Goal: Information Seeking & Learning: Check status

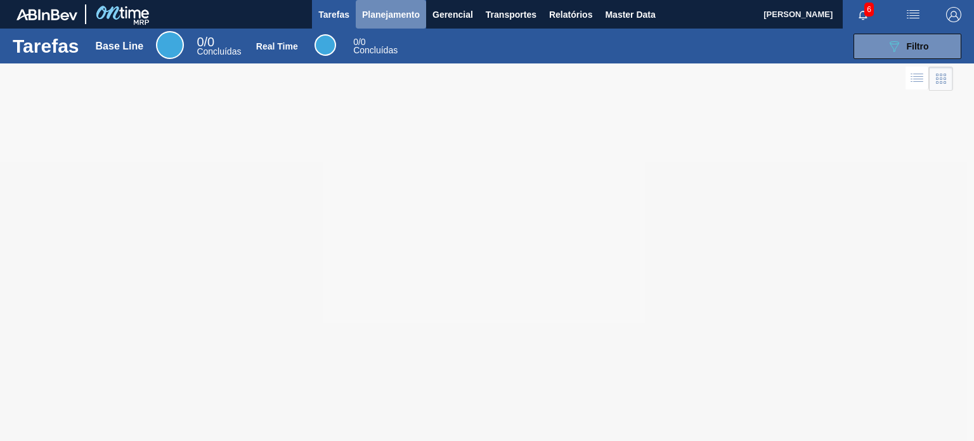
click at [399, 18] on span "Planejamento" at bounding box center [391, 14] width 58 height 15
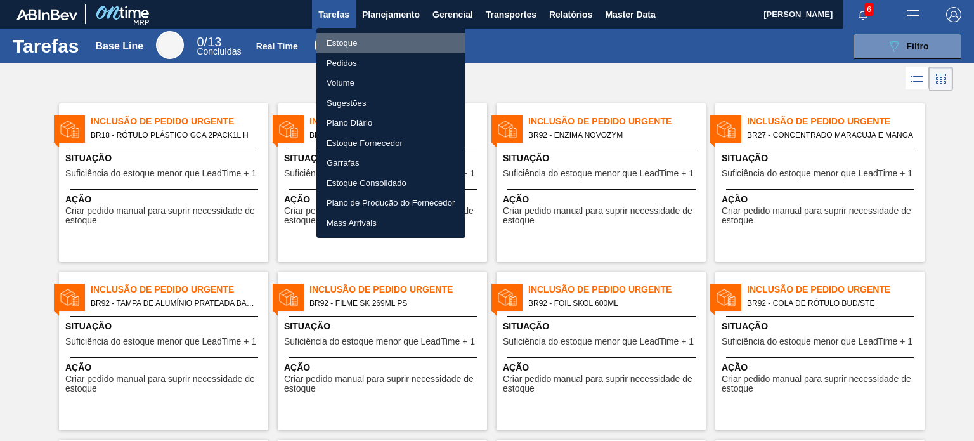
click at [338, 43] on li "Estoque" at bounding box center [390, 43] width 149 height 20
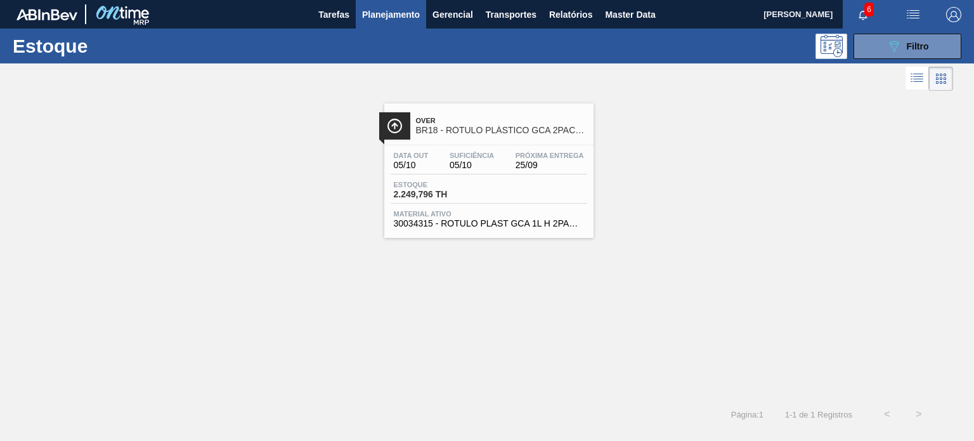
click at [555, 198] on div "Estoque 2.249,796 TH" at bounding box center [489, 192] width 197 height 23
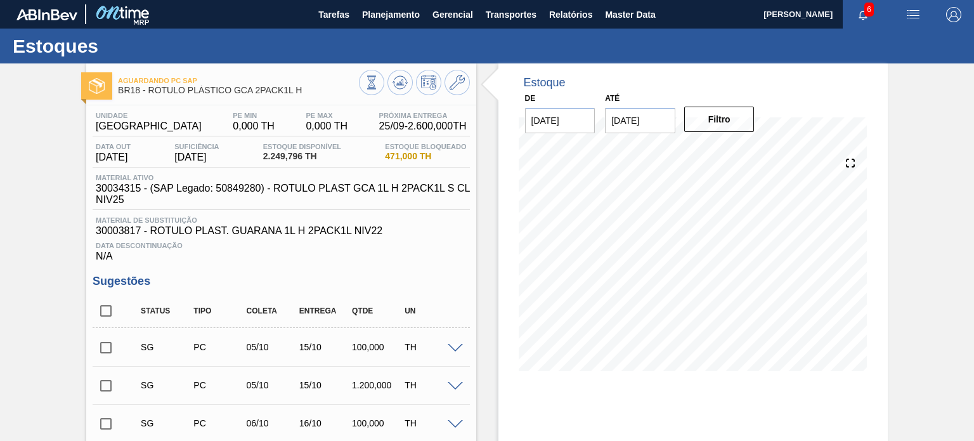
click at [449, 202] on span "30034315 - (SAP Legado: 50849280) - ROTULO PLAST GCA 1L H 2PACK1L S CL NIV25" at bounding box center [284, 194] width 377 height 23
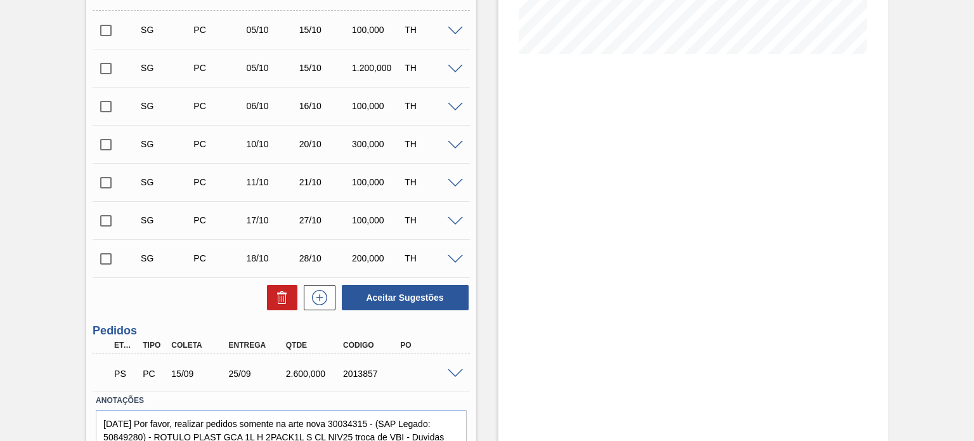
scroll to position [372, 0]
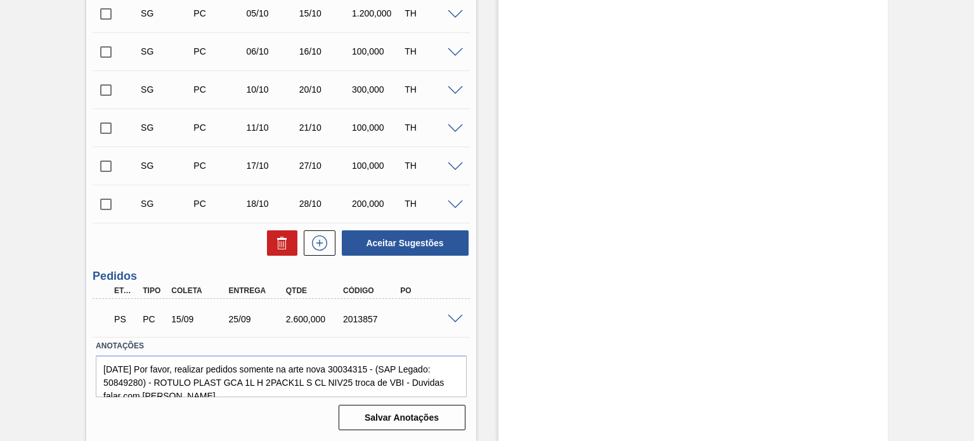
click at [344, 318] on div "2013857" at bounding box center [371, 319] width 63 height 10
click at [450, 316] on span at bounding box center [455, 319] width 15 height 10
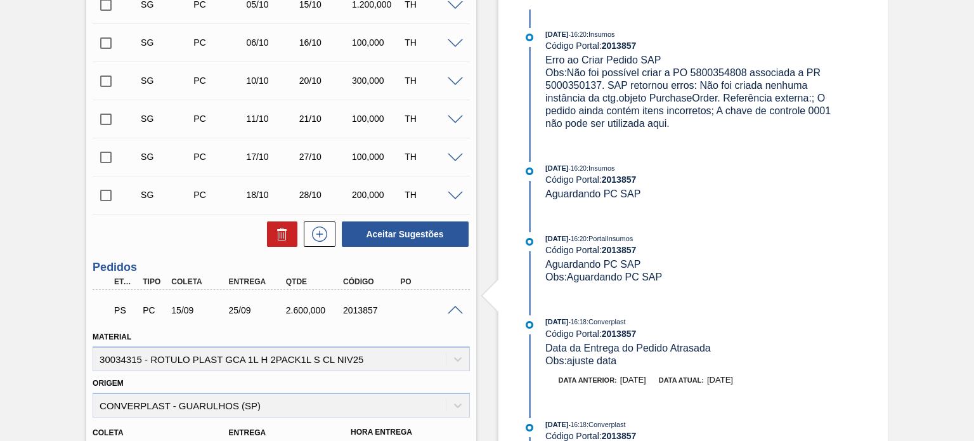
scroll to position [507, 0]
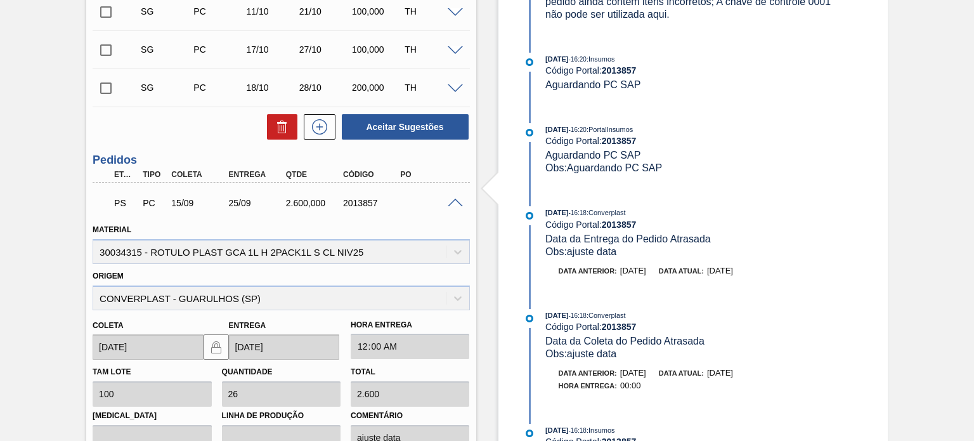
click at [452, 202] on span at bounding box center [455, 203] width 15 height 10
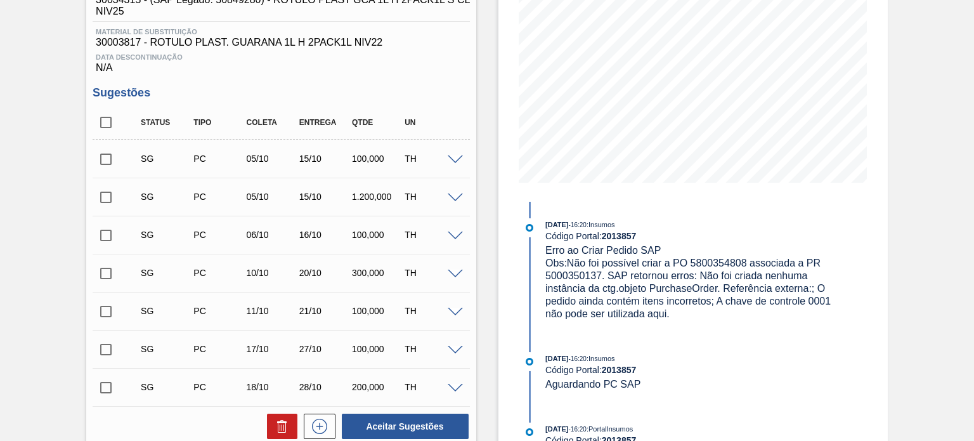
scroll to position [181, 0]
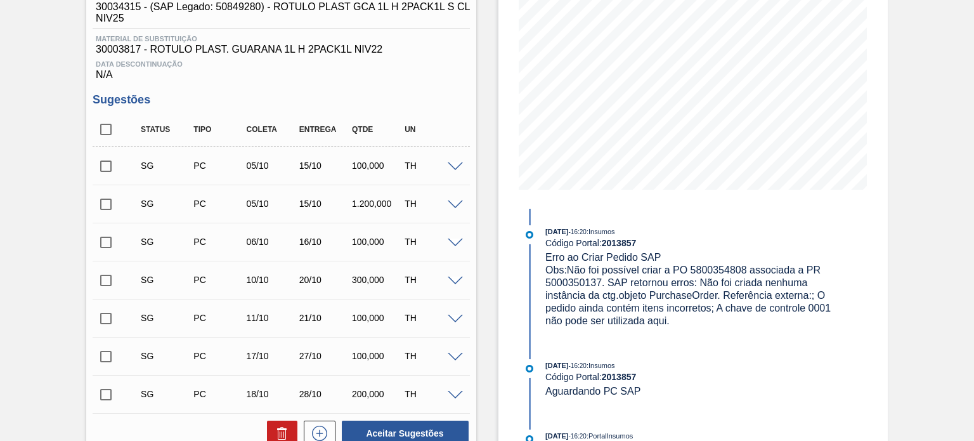
click at [129, 43] on div "Material de Substituição 30003817 - ROTULO PLAST. GUARANA 1L H 2PACK1L NIV22" at bounding box center [281, 45] width 377 height 20
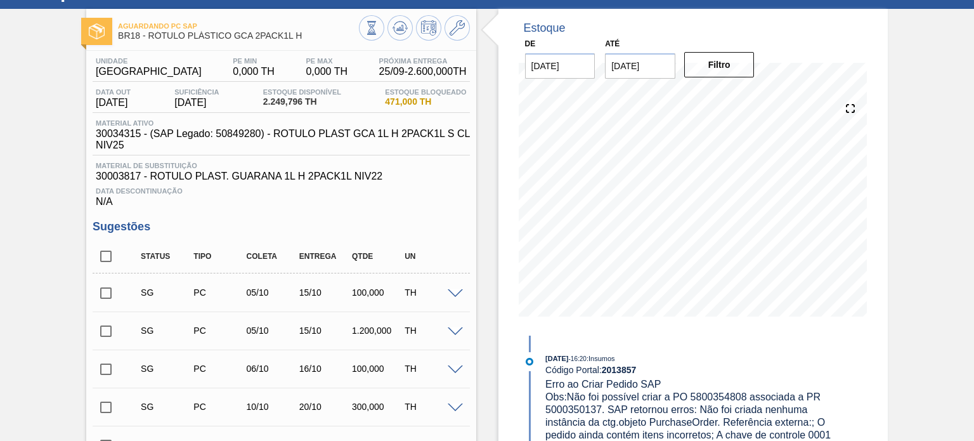
click at [129, 133] on span "30034315 - (SAP Legado: 50849280) - ROTULO PLAST GCA 1L H 2PACK1L S CL NIV25" at bounding box center [284, 139] width 377 height 23
copy span "30034315"
click at [327, 136] on span "30034315 - (SAP Legado: 50849280) - ROTULO PLAST GCA 1L H 2PACK1L S CL NIV25" at bounding box center [284, 139] width 377 height 23
click at [145, 128] on span "30034315 - (SAP Legado: 50849280) - ROTULO PLAST GCA 1L H 2PACK1L S CL NIV25" at bounding box center [284, 139] width 377 height 23
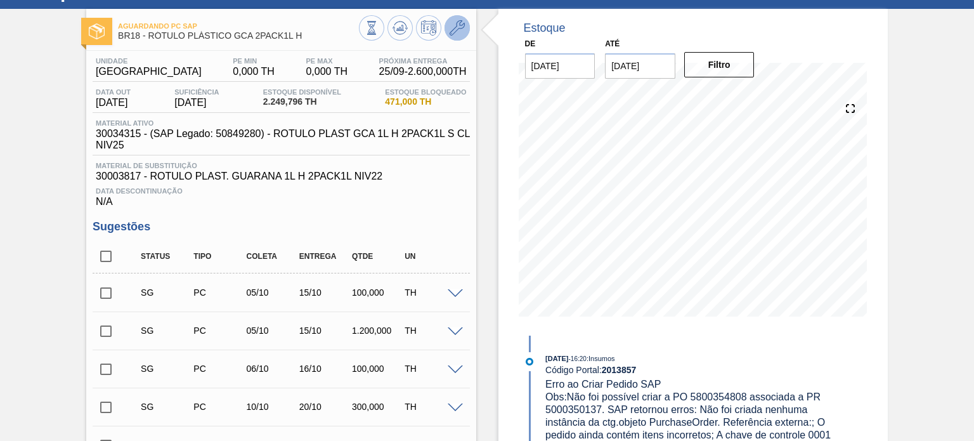
click at [455, 28] on icon at bounding box center [457, 27] width 15 height 15
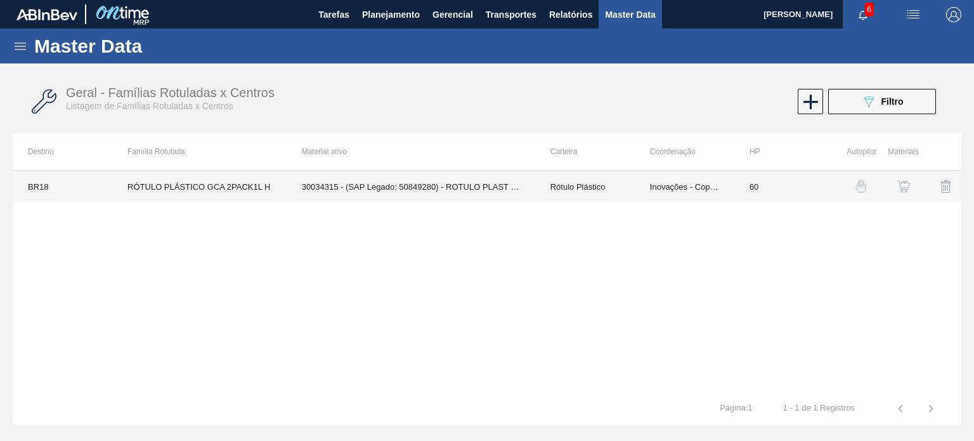
click at [214, 193] on td "RÓTULO PLÁSTICO GCA 2PACK1L H" at bounding box center [199, 187] width 174 height 32
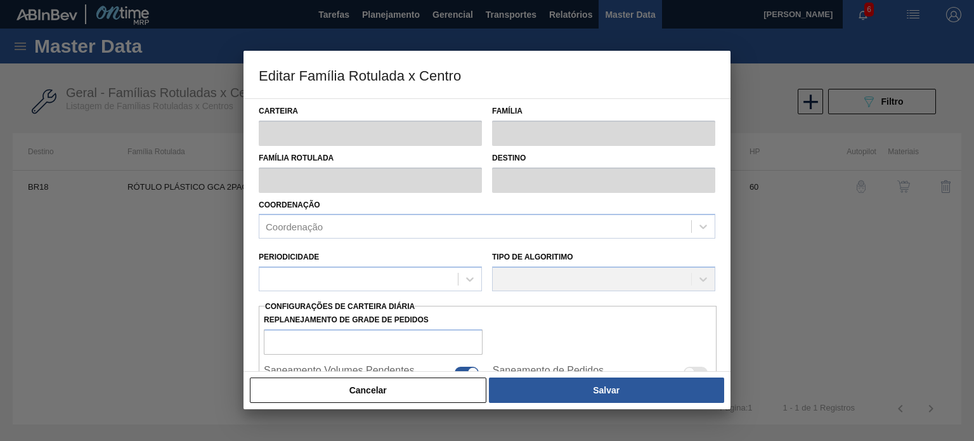
type input "Rótulo Plástico"
type input "RÓTULO PLÁSTICO GCA 2PACK1L H"
type input "BR18 - Pernambuco"
type input "60"
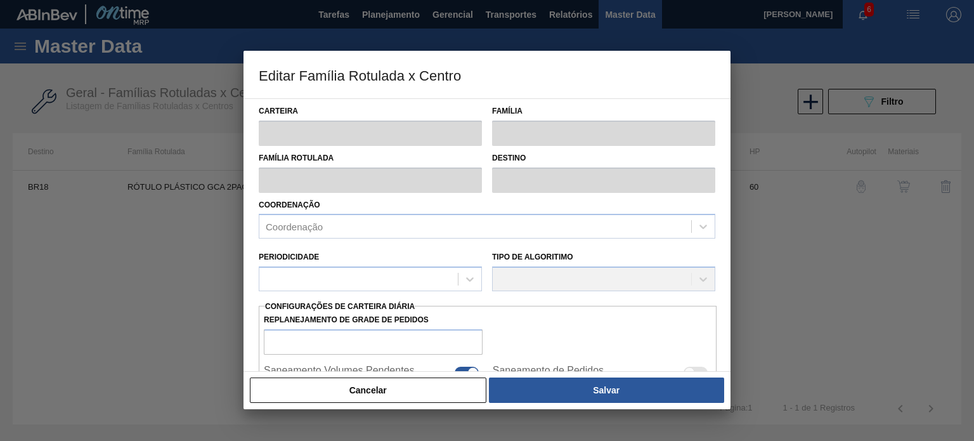
type input "0"
type input "100"
type input "0,000"
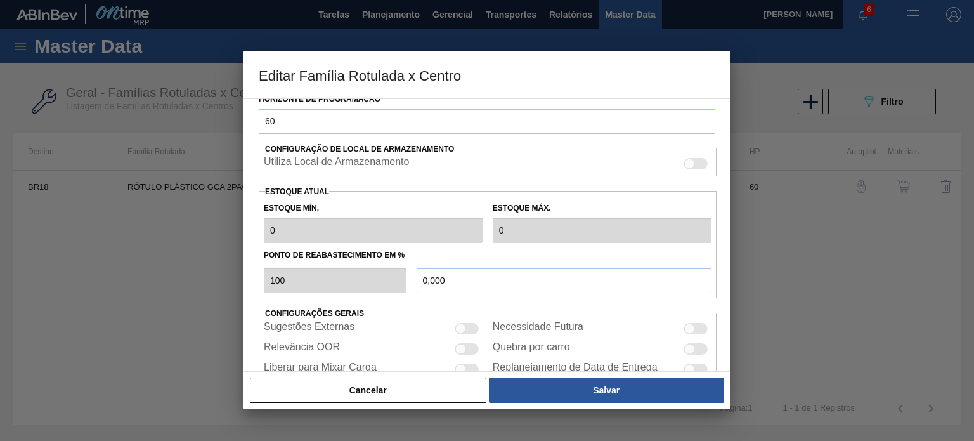
scroll to position [288, 0]
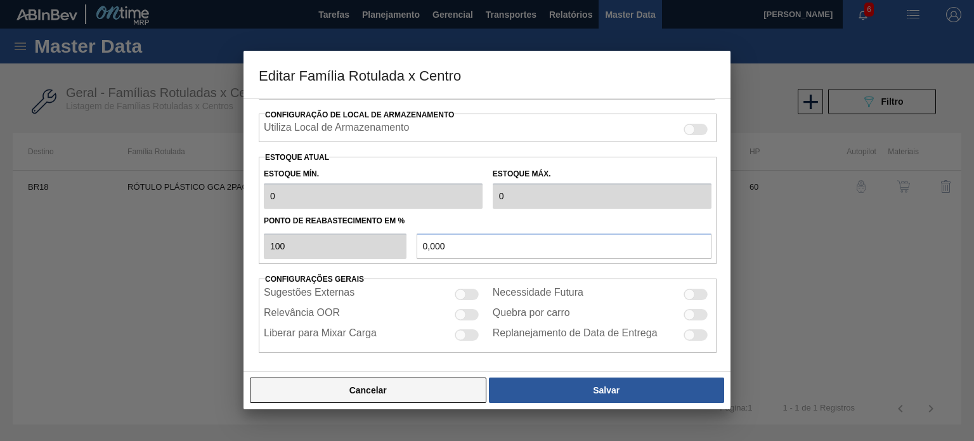
click at [416, 396] on button "Cancelar" at bounding box center [368, 389] width 236 height 25
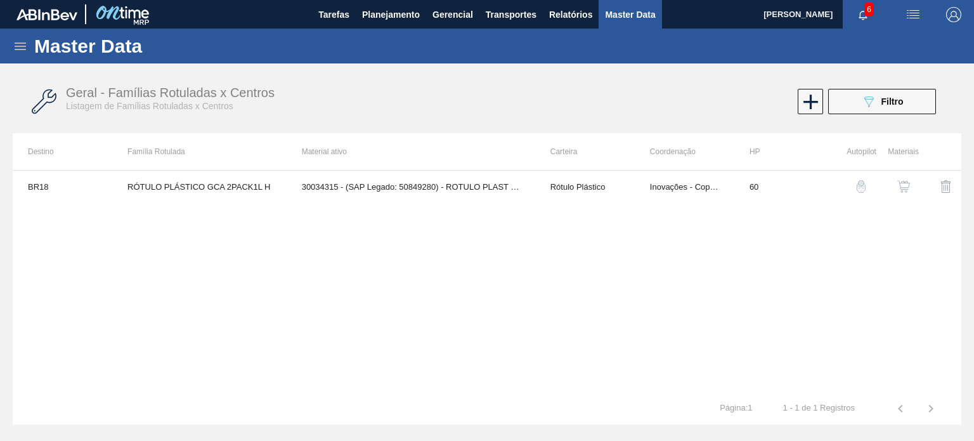
click at [902, 187] on img "button" at bounding box center [903, 186] width 13 height 13
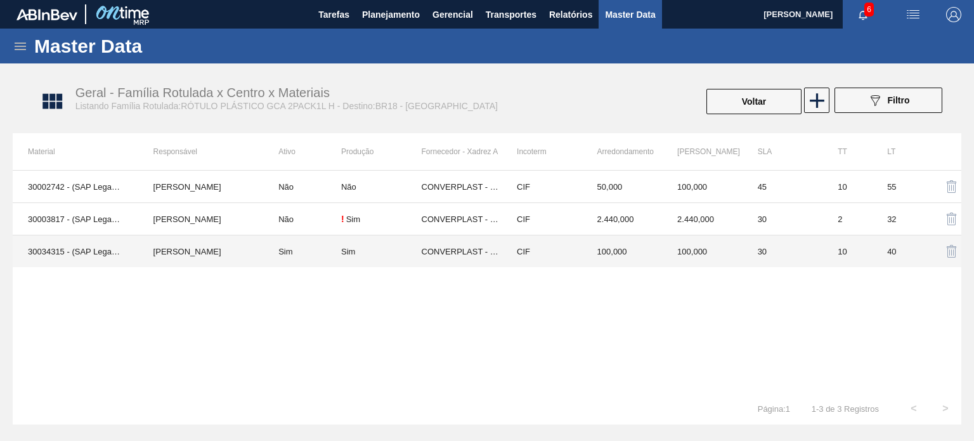
click at [231, 252] on td "Juliana Cilene Do Prado" at bounding box center [201, 251] width 126 height 32
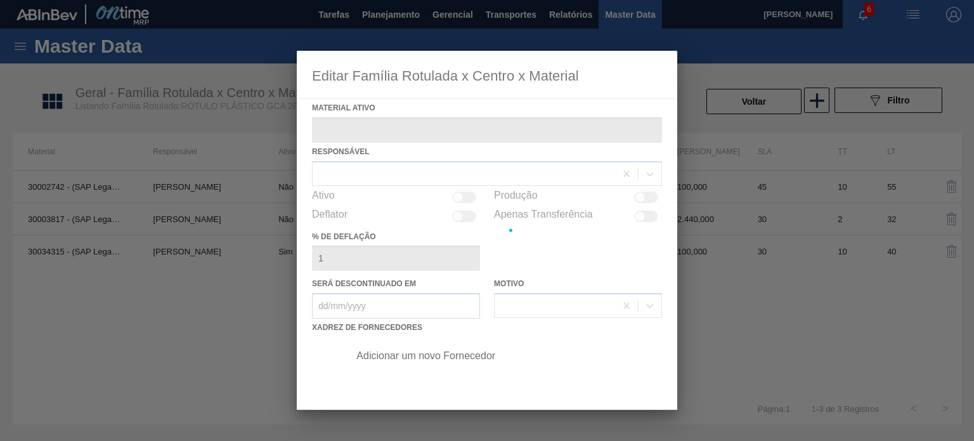
type ativo "30034315 - (SAP Legado: 50849280) - ROTULO PLAST GCA 1L H 2PACK1L S CL NIV25"
checkbox input "true"
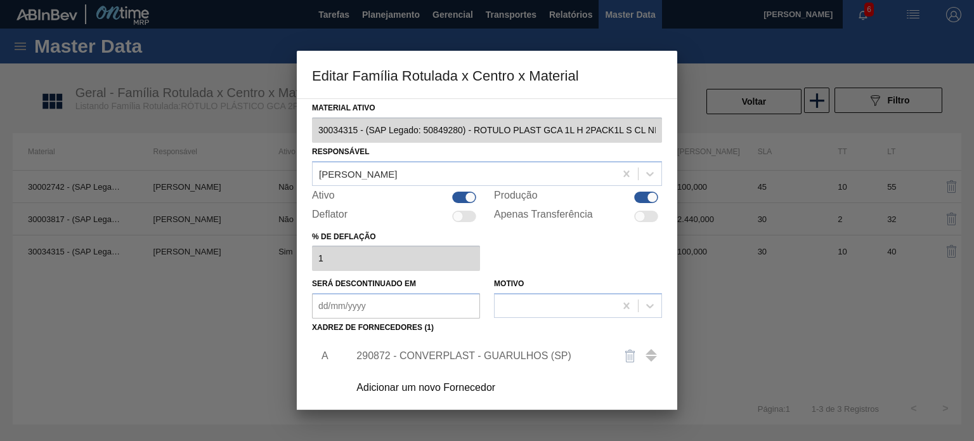
scroll to position [129, 0]
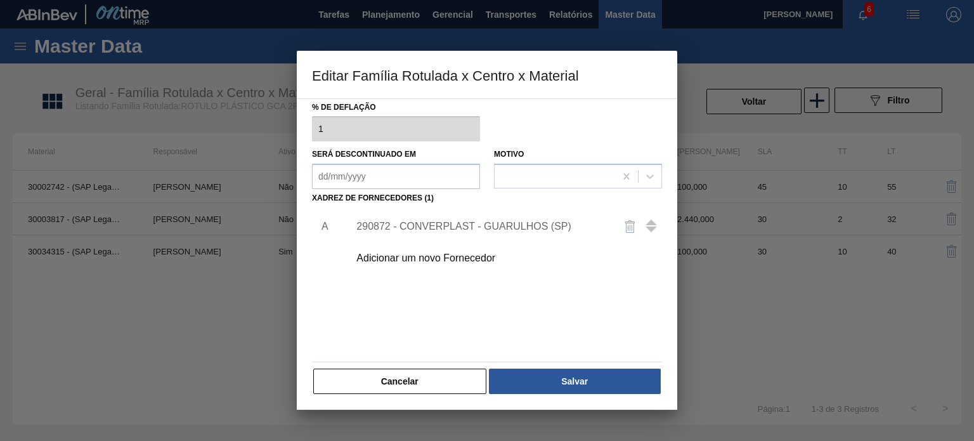
click at [553, 225] on div "290872 - CONVERPLAST - GUARULHOS (SP)" at bounding box center [480, 226] width 249 height 11
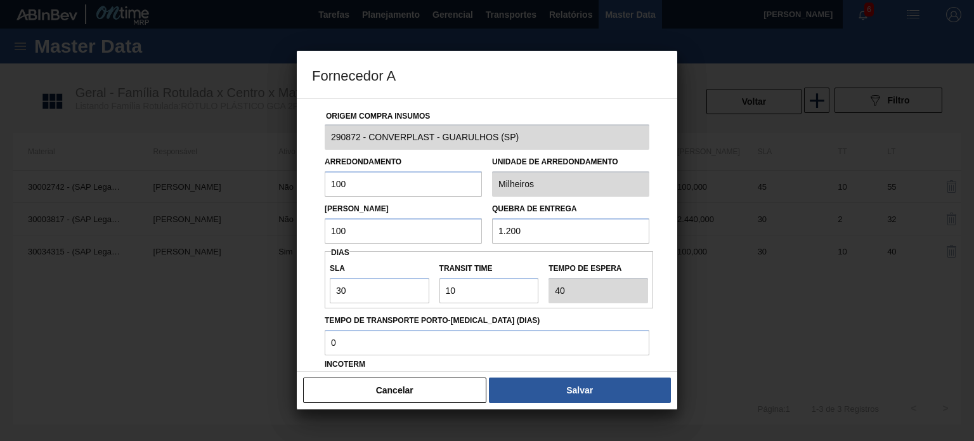
scroll to position [0, 0]
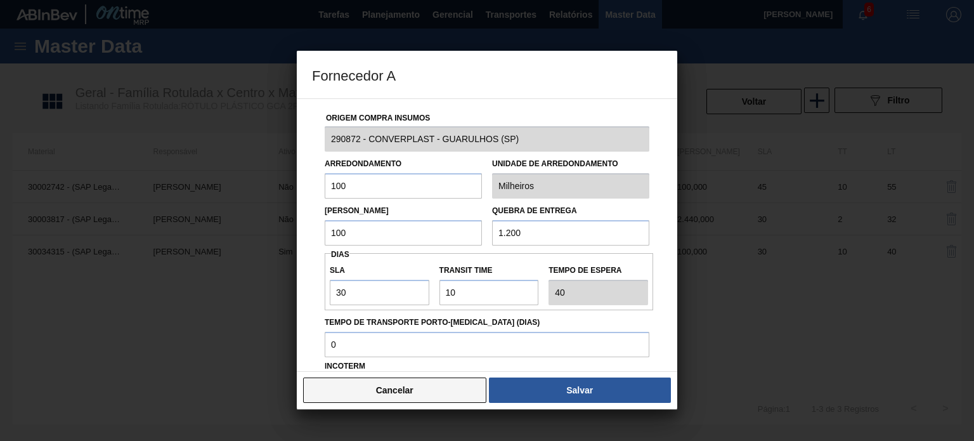
click at [426, 390] on button "Cancelar" at bounding box center [394, 389] width 183 height 25
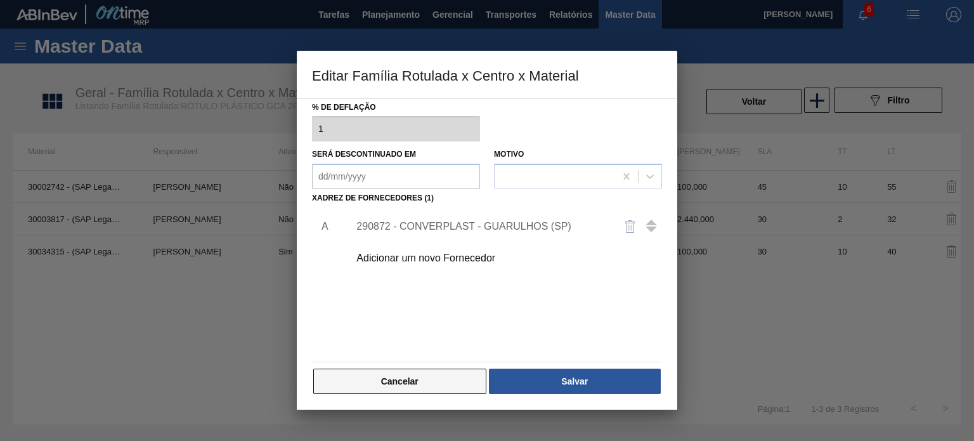
click at [396, 375] on button "Cancelar" at bounding box center [399, 380] width 173 height 25
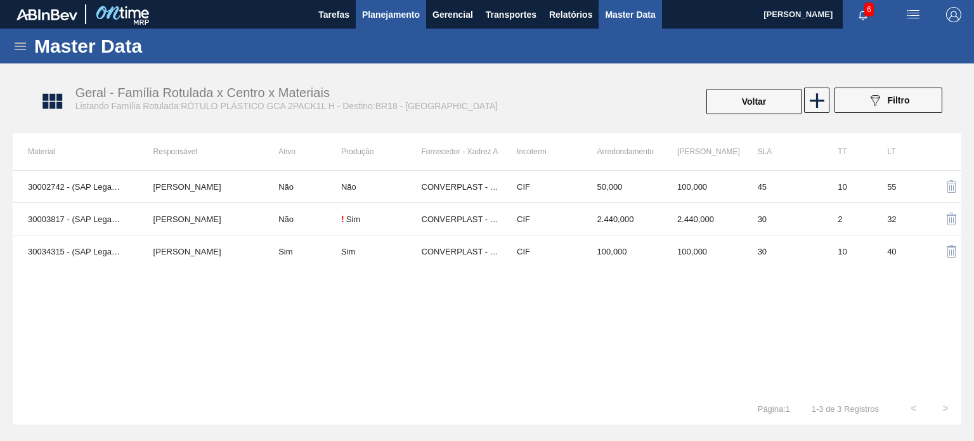
click at [403, 11] on span "Planejamento" at bounding box center [391, 14] width 58 height 15
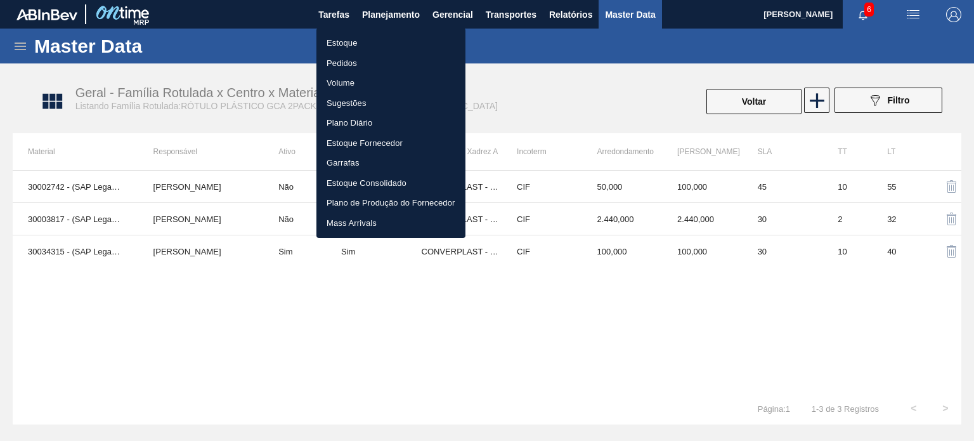
click at [359, 40] on li "Estoque" at bounding box center [390, 43] width 149 height 20
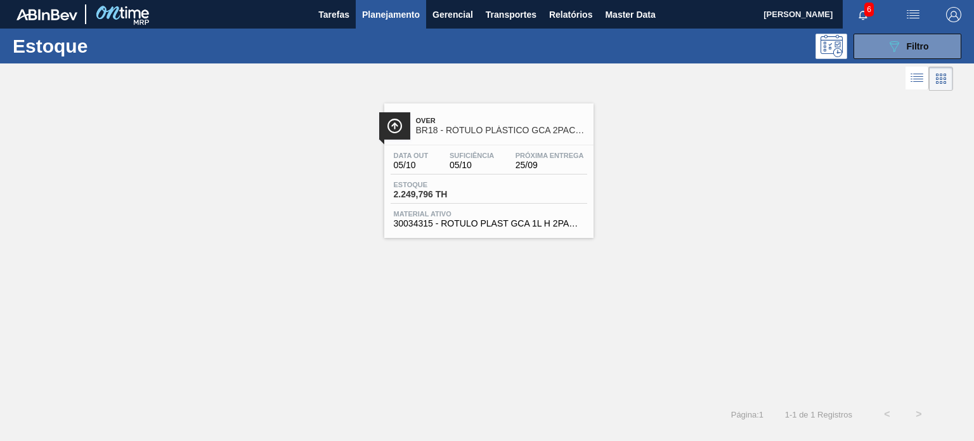
click at [498, 198] on div "Estoque 2.249,796 TH" at bounding box center [489, 192] width 197 height 23
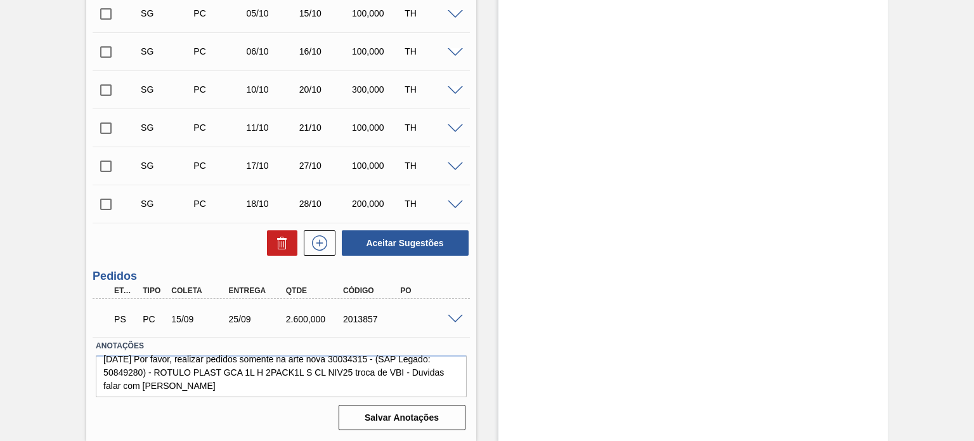
scroll to position [13, 0]
click at [373, 321] on div "2013857" at bounding box center [371, 319] width 63 height 10
click at [451, 315] on span at bounding box center [455, 319] width 15 height 10
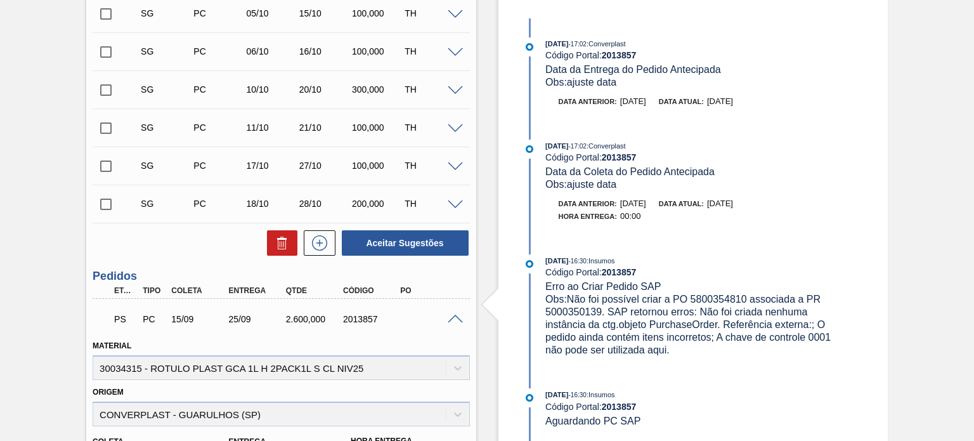
click at [583, 205] on div "02/09/2025 - 17:02 : Converplast Código Portal: 2013857 Data da Entrega do Pedi…" at bounding box center [684, 382] width 327 height 728
click at [667, 195] on div "02/09/2025 - 17:02 : Converplast Código Portal: 2013857 Data da Coleta do Pedid…" at bounding box center [684, 187] width 327 height 96
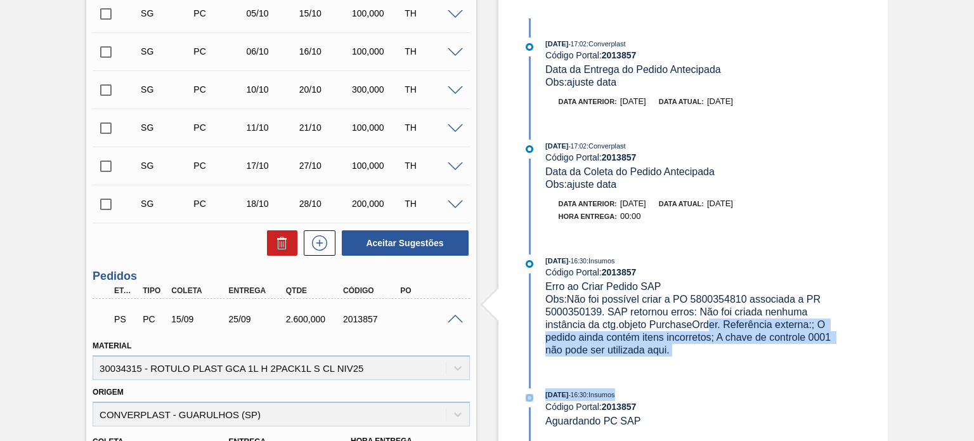
click at [706, 333] on div "02/09/2025 - 17:02 : Converplast Código Portal: 2013857 Data da Entrega do Pedi…" at bounding box center [684, 382] width 327 height 728
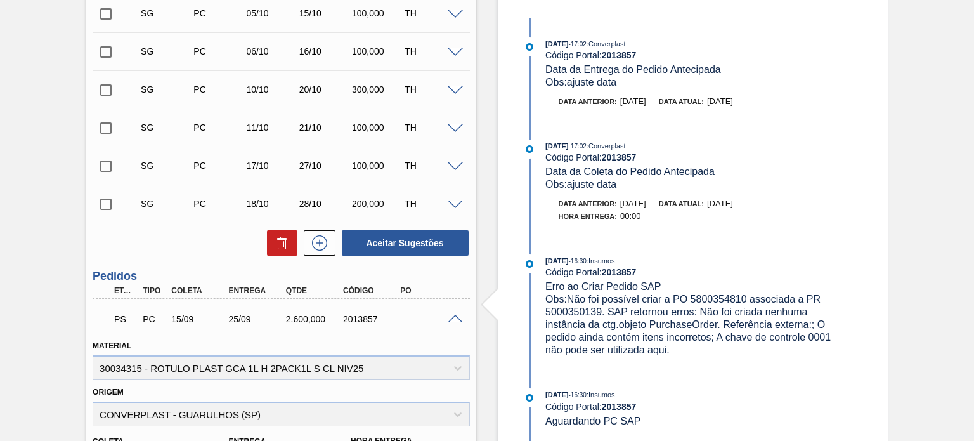
click at [649, 317] on span "Obs: Não foi possível criar a PO 5800354810 associada a PR 5000350139. SAP reto…" at bounding box center [689, 324] width 288 height 61
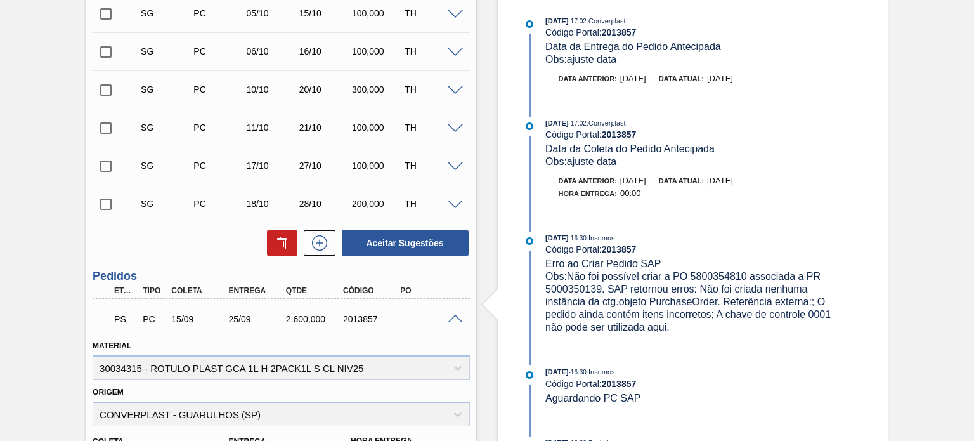
scroll to position [23, 0]
click at [563, 294] on span "Obs: Não foi possível criar a PO 5800354810 associada a PR 5000350139. SAP reto…" at bounding box center [689, 301] width 288 height 61
copy span "5000350139"
click at [718, 281] on span "Obs: Não foi possível criar a PO 5800354810 associada a PR 5000350139. SAP reto…" at bounding box center [689, 301] width 288 height 61
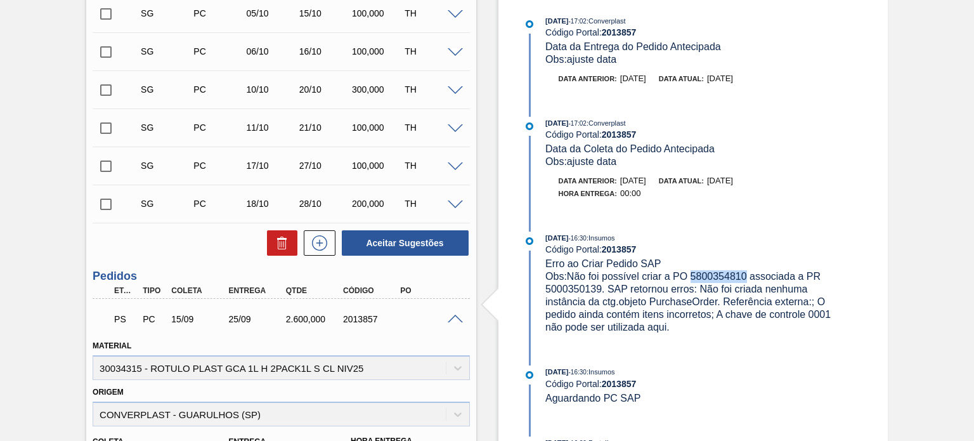
click at [718, 281] on span "Obs: Não foi possível criar a PO 5800354810 associada a PR 5000350139. SAP reto…" at bounding box center [689, 301] width 288 height 61
copy span "5800354810"
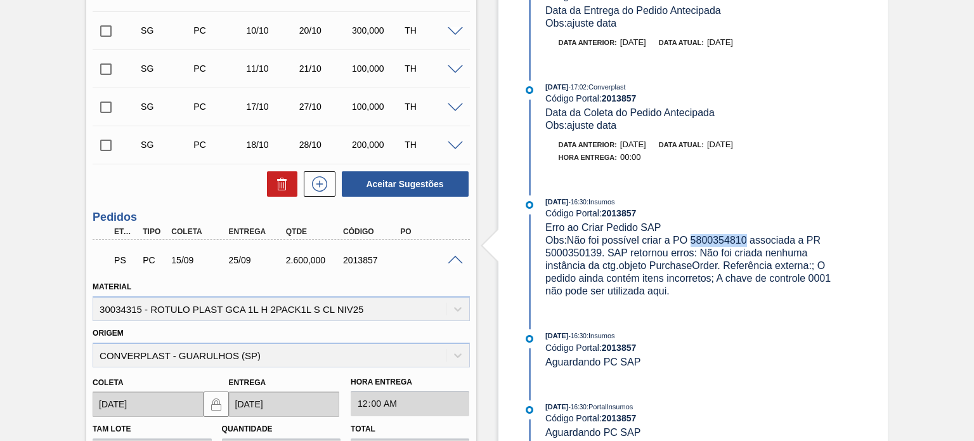
scroll to position [465, 0]
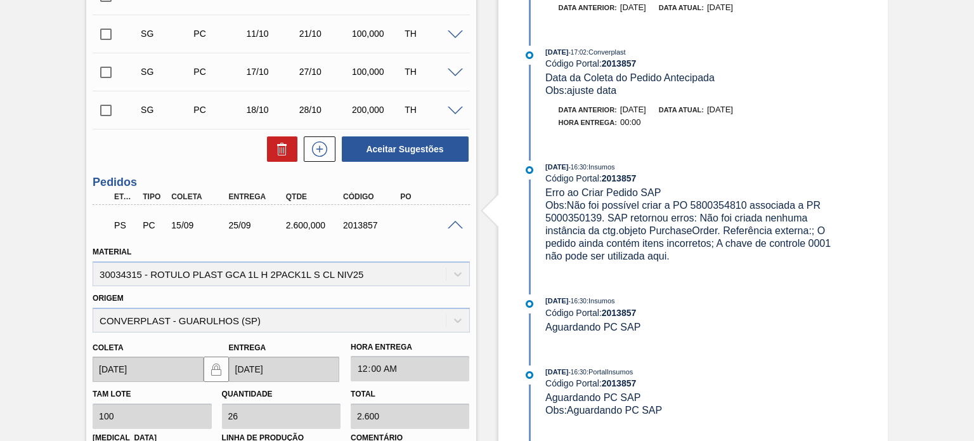
click at [579, 223] on span "Obs: Não foi possível criar a PO 5800354810 associada a PR 5000350139. SAP reto…" at bounding box center [689, 230] width 288 height 61
copy span "5000350139"
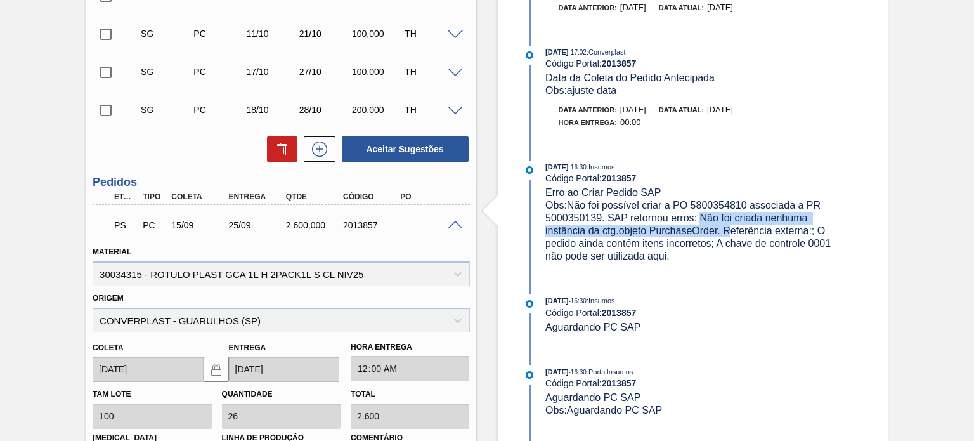
drag, startPoint x: 702, startPoint y: 225, endPoint x: 726, endPoint y: 236, distance: 26.1
click at [726, 236] on span "Obs: Não foi possível criar a PO 5800354810 associada a PR 5000350139. SAP reto…" at bounding box center [689, 230] width 288 height 61
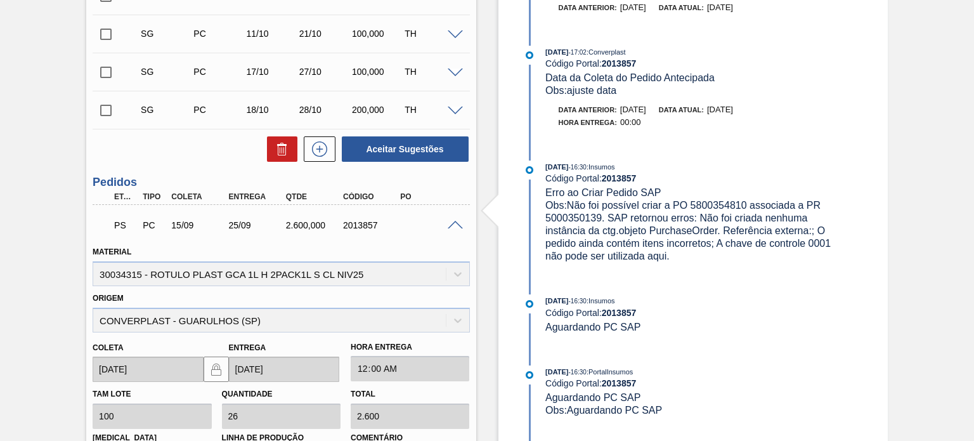
click at [738, 311] on div "Código Portal: 2013857" at bounding box center [695, 312] width 301 height 10
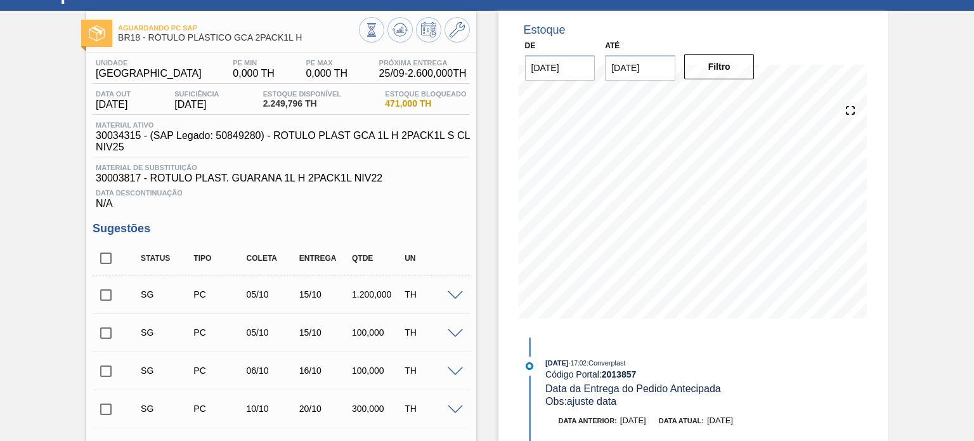
scroll to position [22, 0]
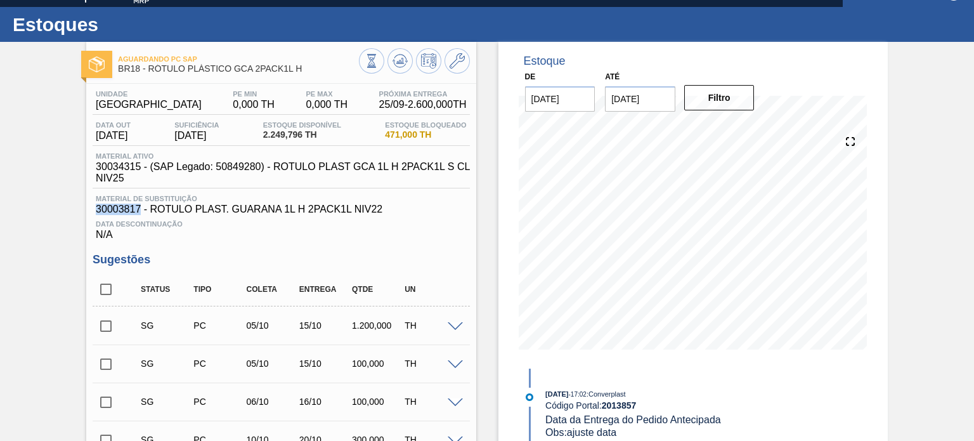
drag, startPoint x: 141, startPoint y: 210, endPoint x: 91, endPoint y: 214, distance: 50.2
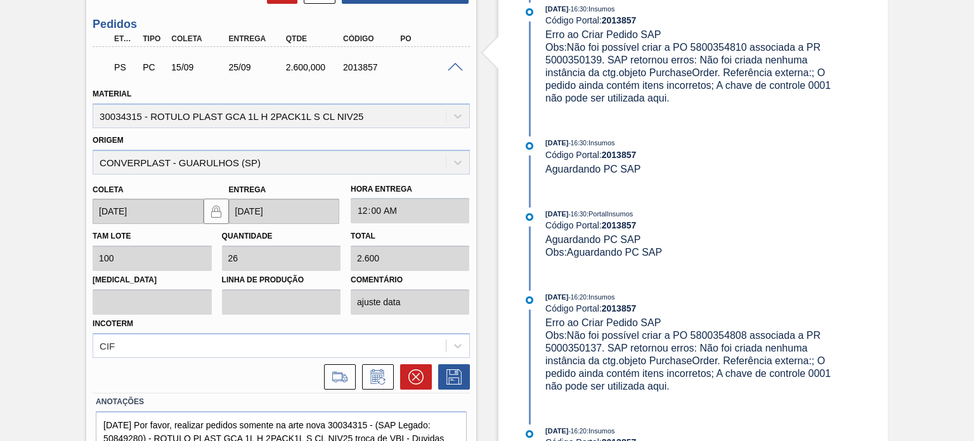
scroll to position [678, 0]
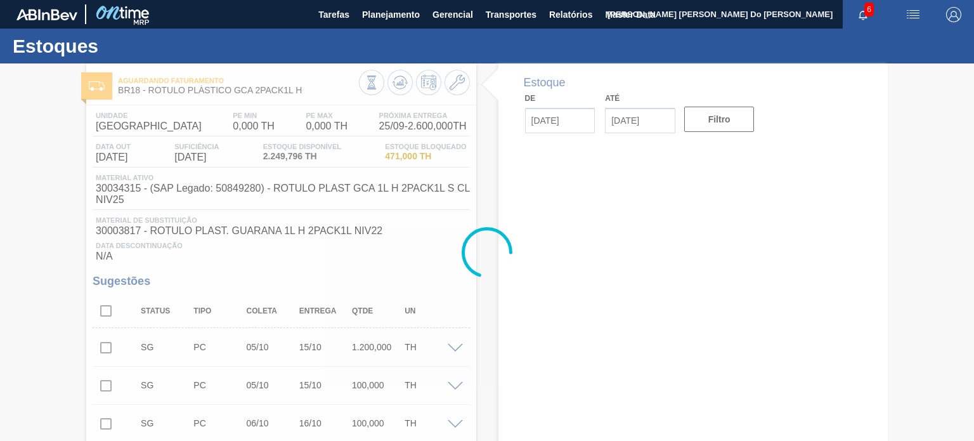
type input "[DATE]"
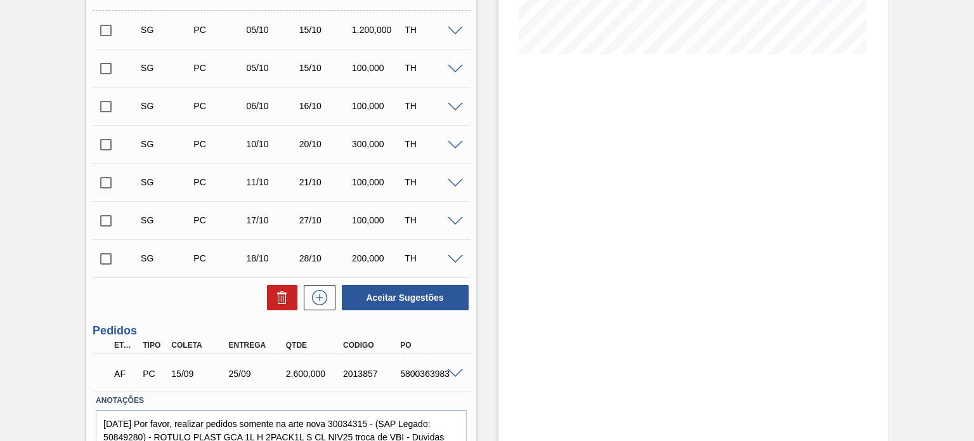
scroll to position [372, 0]
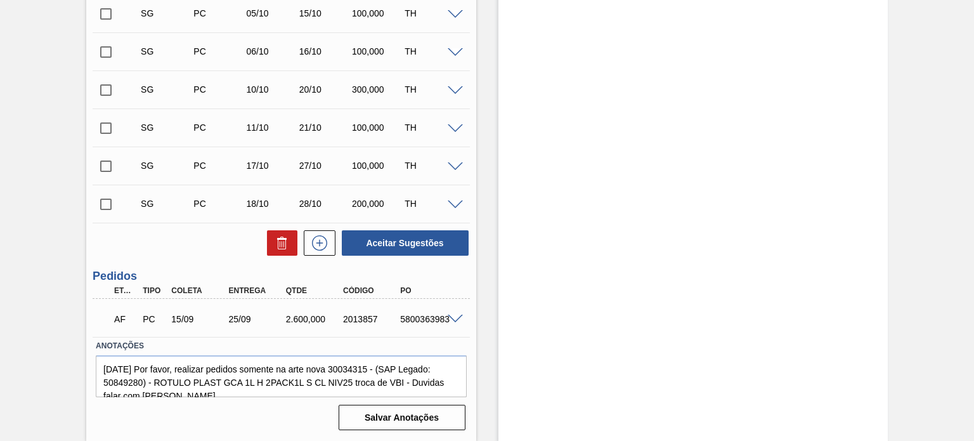
click at [420, 318] on div "5800363983" at bounding box center [428, 319] width 63 height 10
copy div "5800363983"
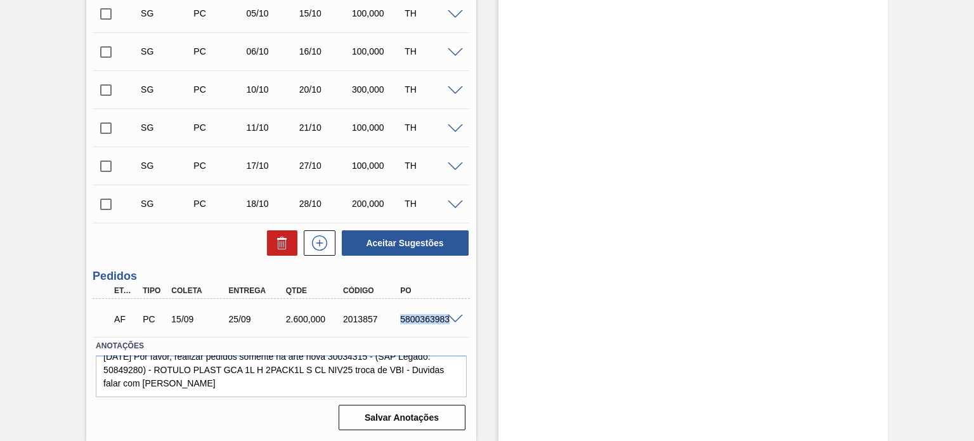
scroll to position [0, 0]
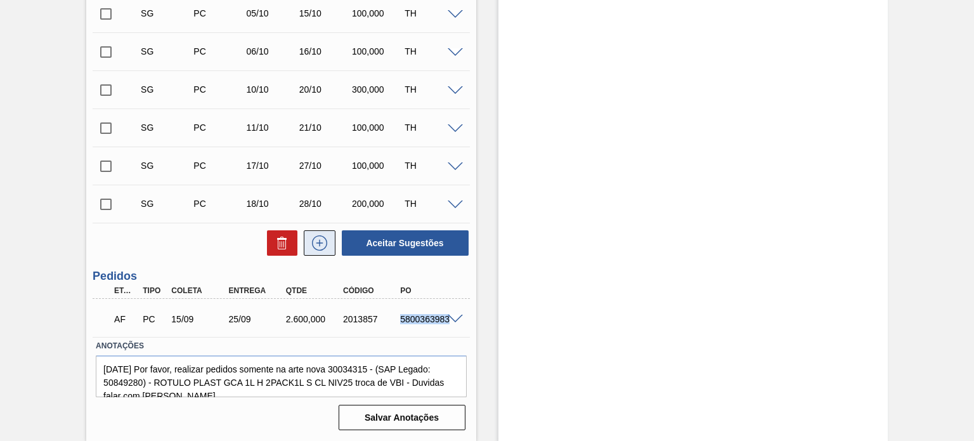
click at [320, 242] on icon at bounding box center [319, 242] width 20 height 15
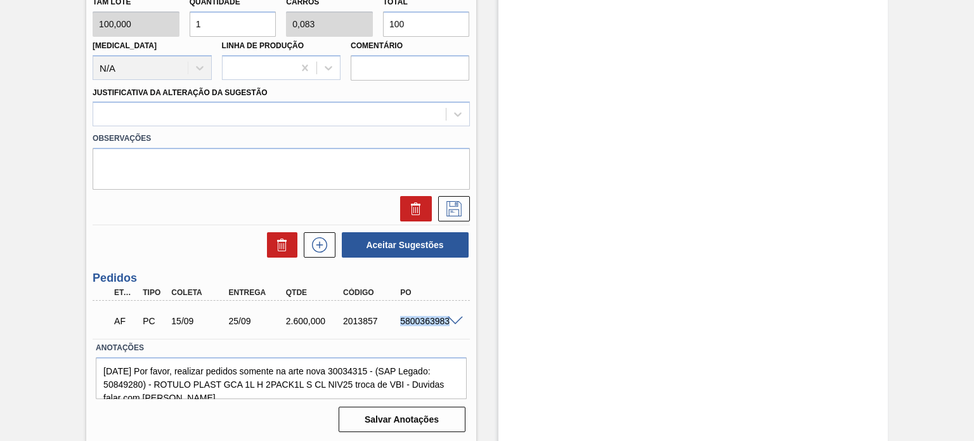
scroll to position [928, 0]
